Goal: Find contact information: Find contact information

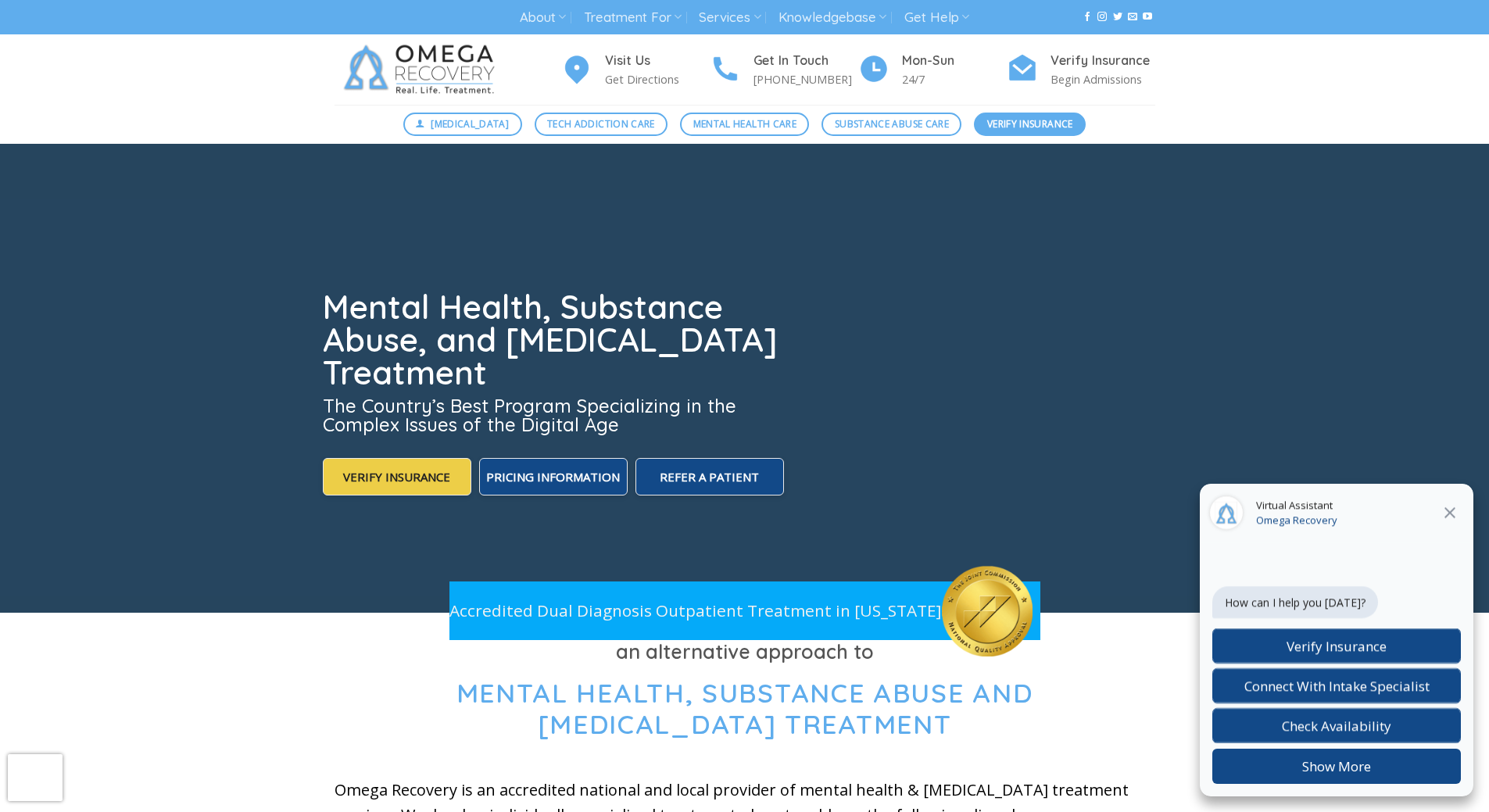
click at [1028, 125] on span "Verify Insurance" at bounding box center [1030, 124] width 86 height 15
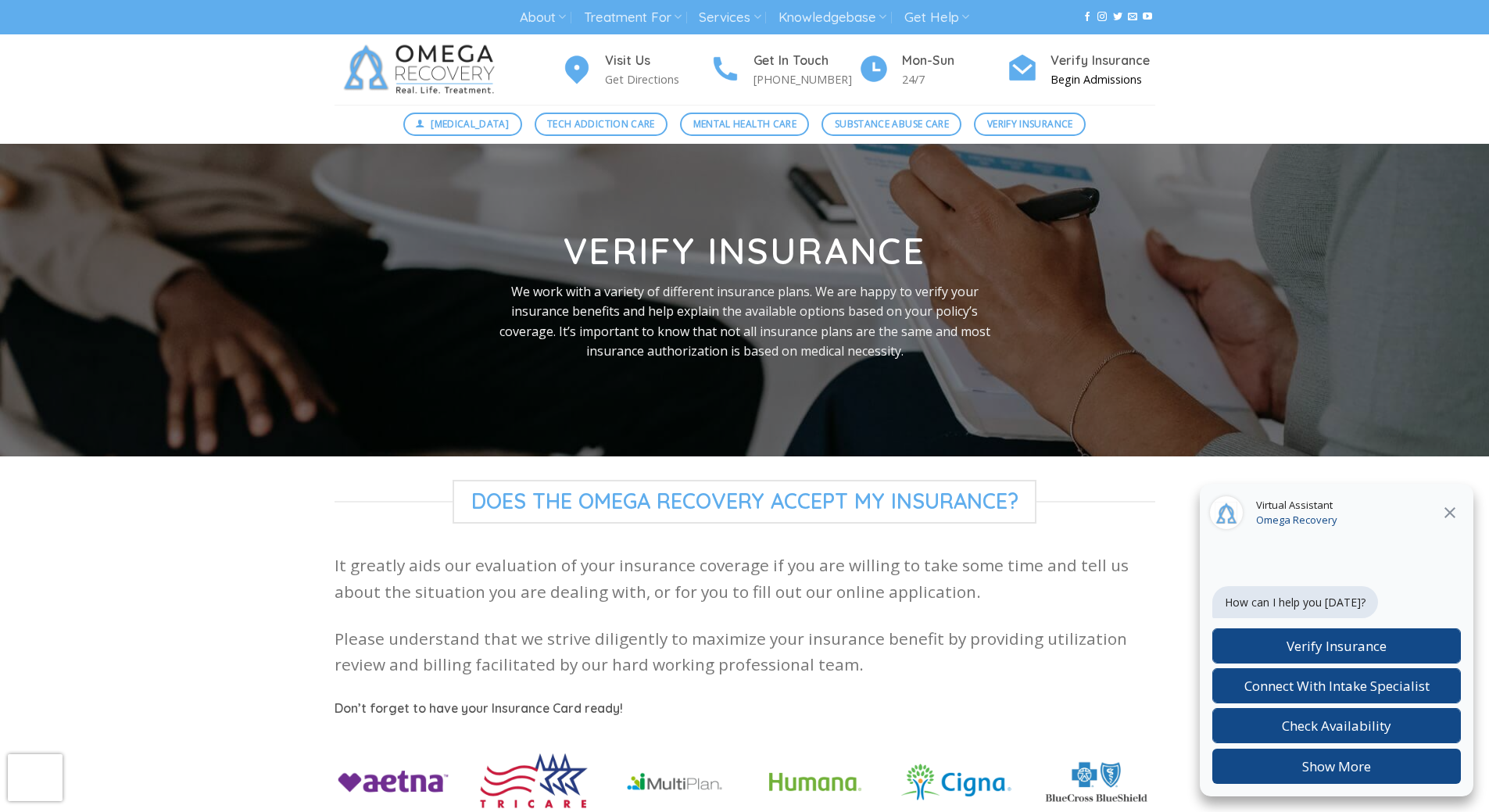
click at [1103, 63] on h4 "Verify Insurance" at bounding box center [1103, 61] width 105 height 20
click at [450, 62] on img at bounding box center [423, 70] width 176 height 71
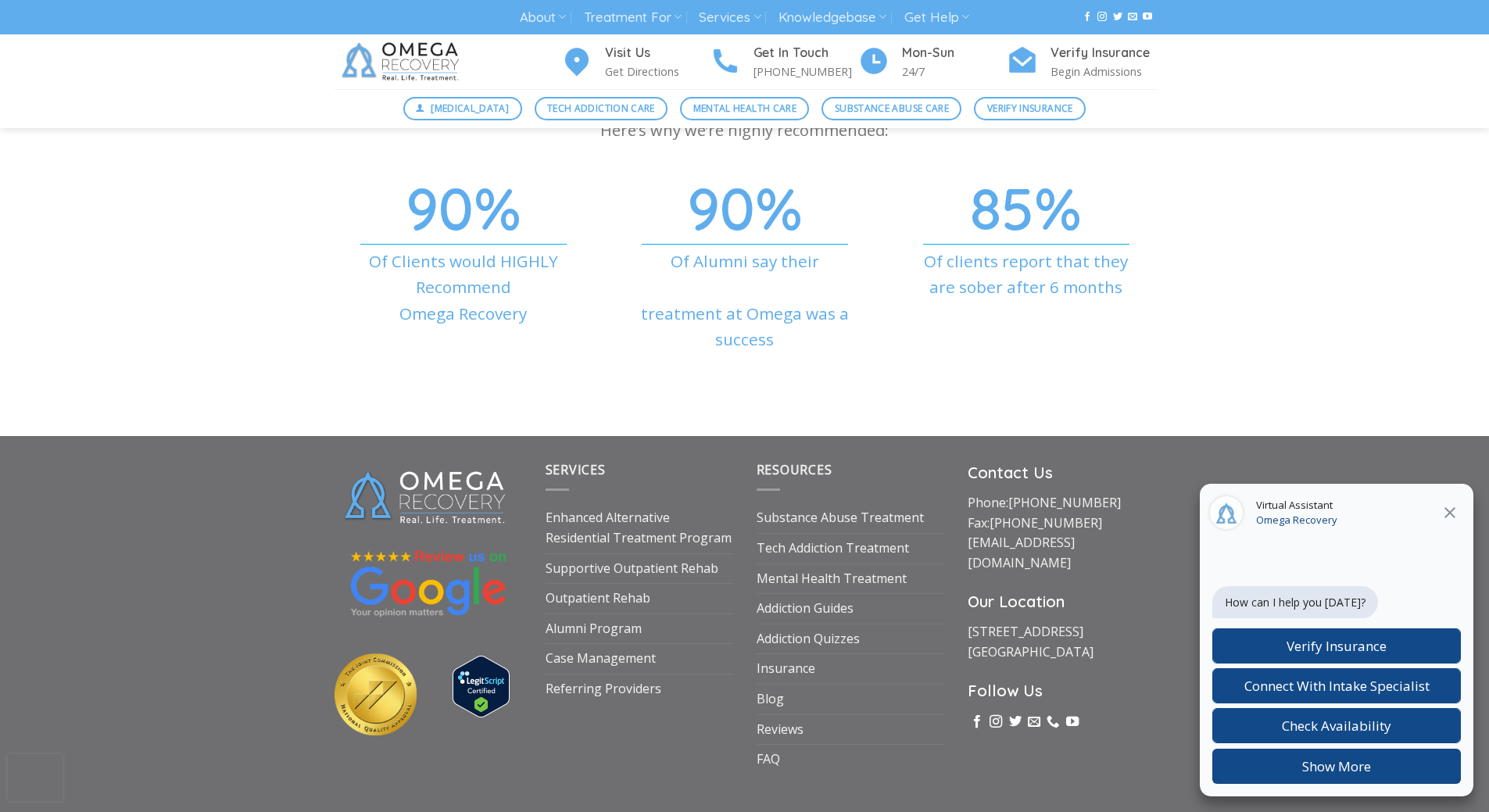
scroll to position [5226, 0]
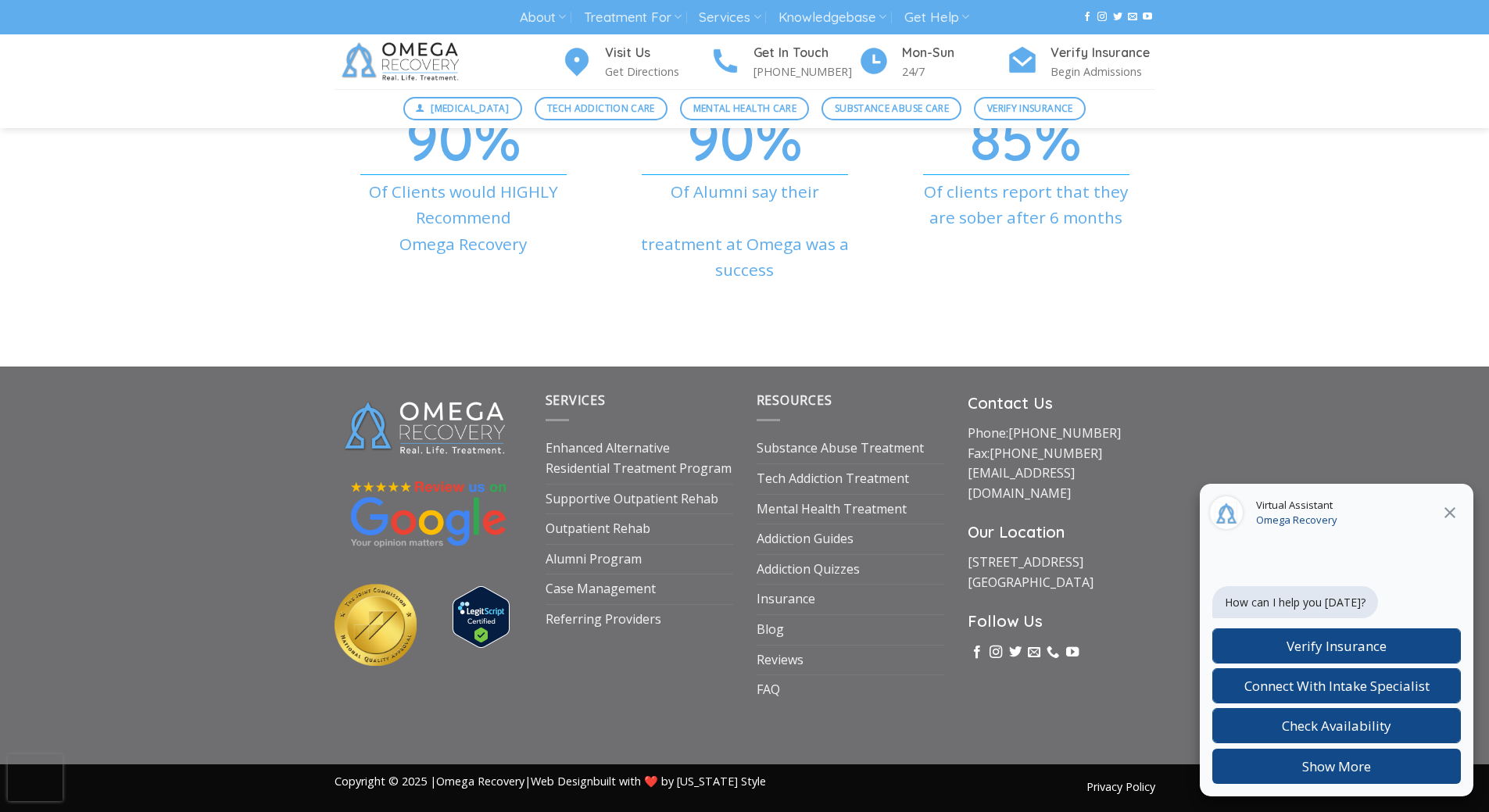
click at [1449, 509] on icon at bounding box center [1450, 513] width 19 height 19
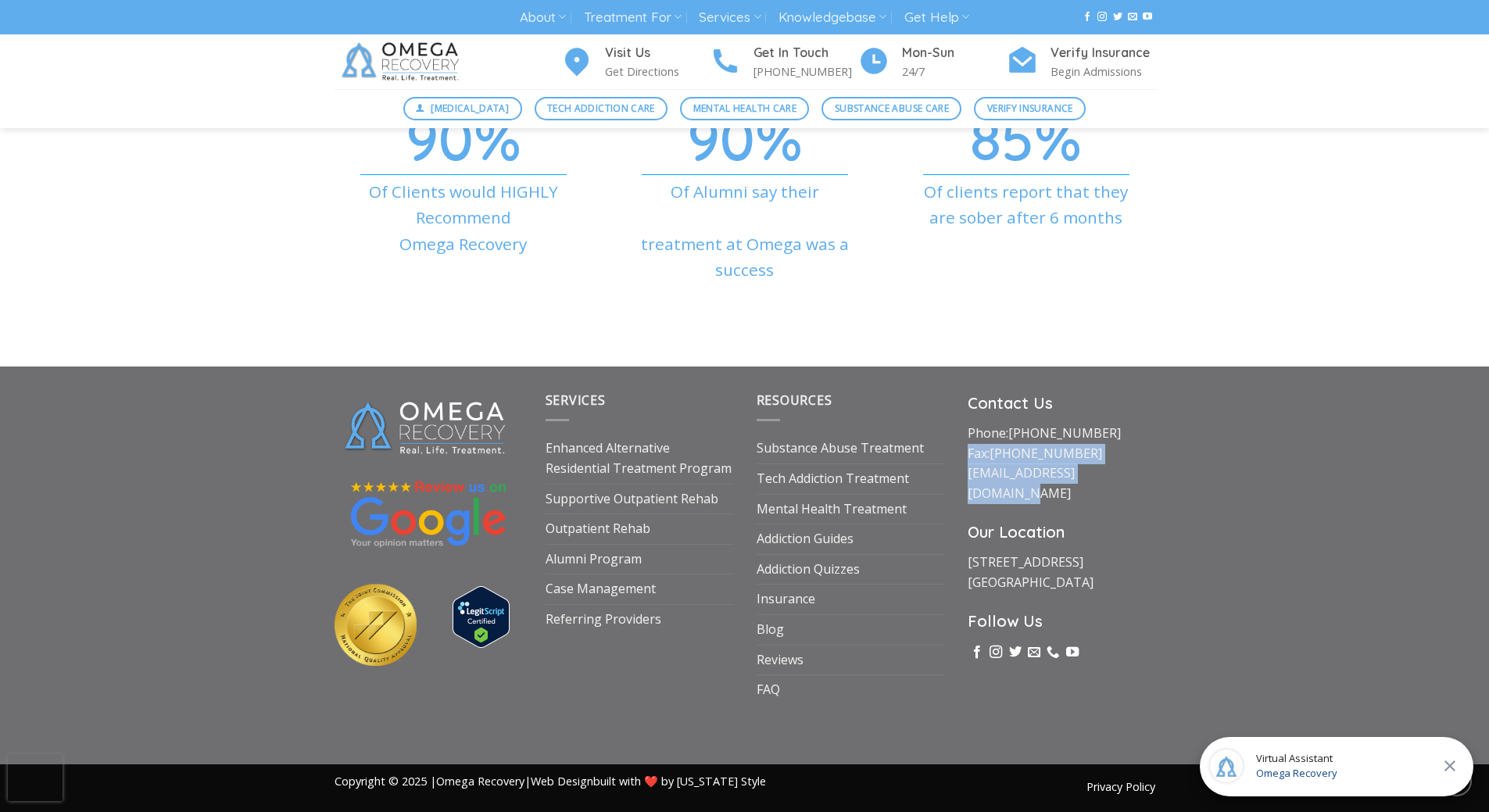
drag, startPoint x: 1140, startPoint y: 411, endPoint x: 960, endPoint y: 398, distance: 180.5
click at [957, 398] on div "Contact Us Phone: (512) 601-5407 Fax: (855) 747-7980 intake@omegarecovery.org O…" at bounding box center [1061, 547] width 211 height 314
copy p "Fax: (855) 747-7980 intake@omegarecovery.org"
drag, startPoint x: 1111, startPoint y: 372, endPoint x: 1011, endPoint y: 382, distance: 100.5
click at [1011, 423] on p "Phone: (512) 601-5407 Fax: (855) 747-7980 intake@omegarecovery.org" at bounding box center [1061, 463] width 187 height 80
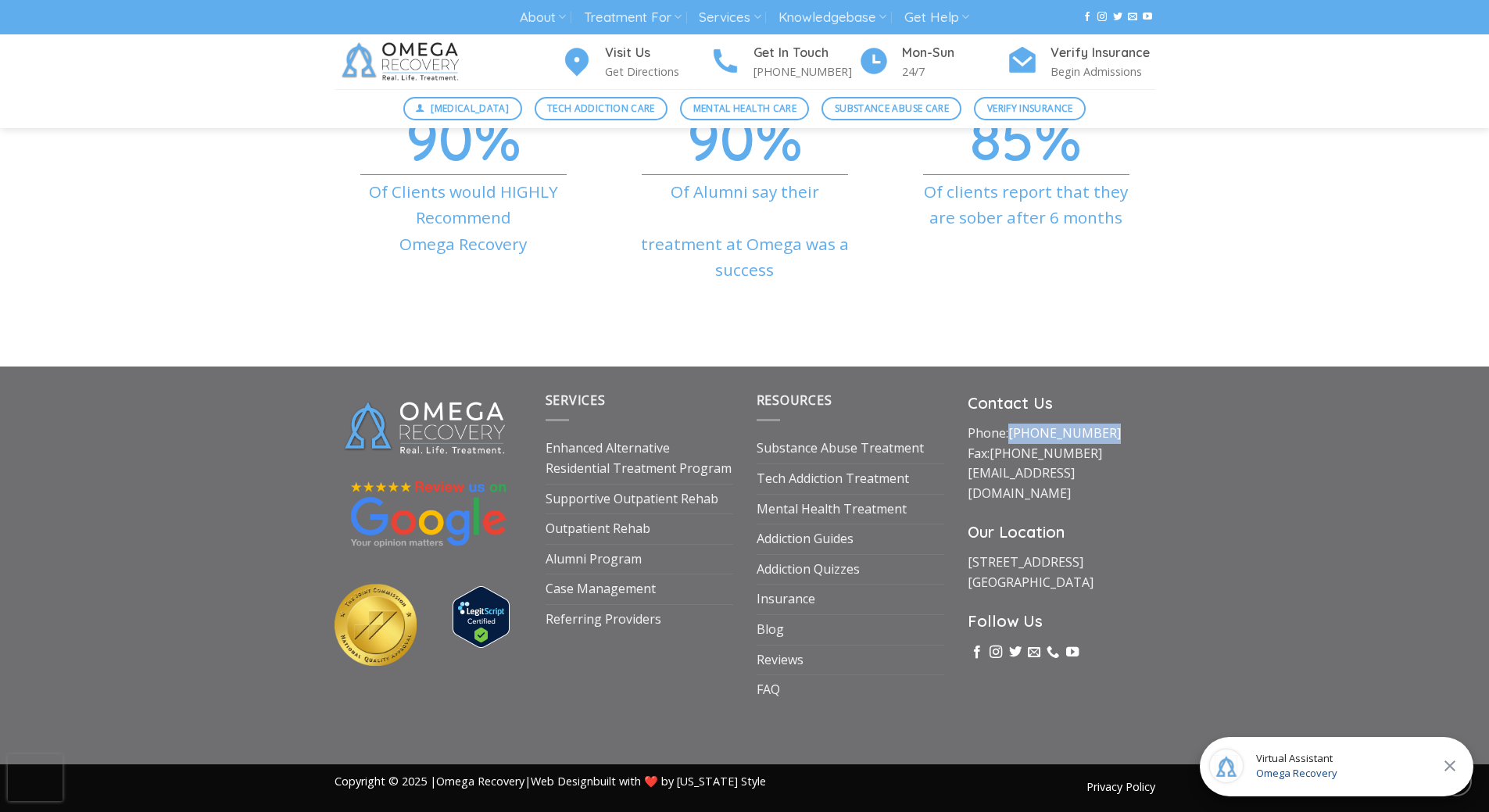
copy link "[PHONE_NUMBER]"
